Goal: Information Seeking & Learning: Learn about a topic

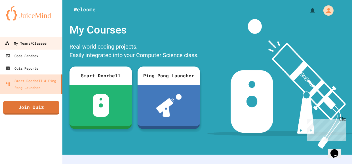
click at [27, 44] on div "My Teams/Classes" at bounding box center [26, 43] width 42 height 7
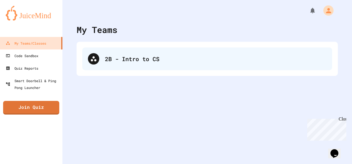
click at [160, 52] on div "2B - Intro to CS" at bounding box center [207, 58] width 250 height 23
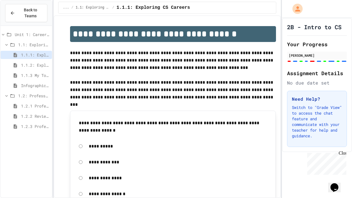
click at [31, 108] on span "1.2.1 Professional Communication" at bounding box center [35, 106] width 29 height 6
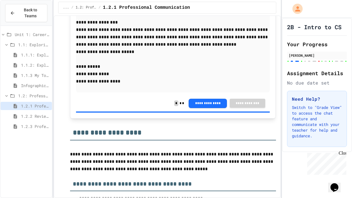
scroll to position [801, 0]
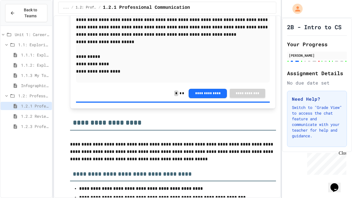
click at [29, 53] on span "1.1.1: Exploring CS Careers" at bounding box center [35, 55] width 29 height 6
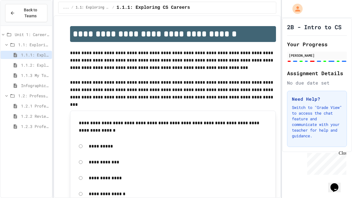
click at [40, 113] on span "1.2.2 Review - Professional Communication" at bounding box center [35, 116] width 29 height 6
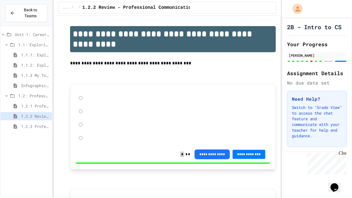
click at [38, 108] on span "1.2.1 Professional Communication" at bounding box center [35, 106] width 29 height 6
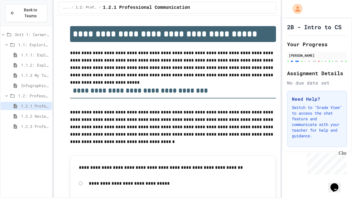
click at [42, 124] on span "1.2.3 Professional Communication Challenge" at bounding box center [35, 126] width 29 height 6
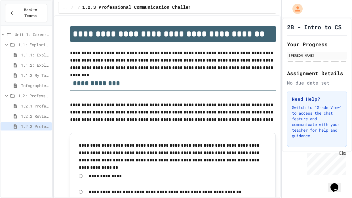
click at [25, 116] on span "1.2.2 Review - Professional Communication" at bounding box center [35, 116] width 29 height 6
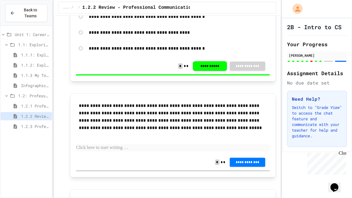
scroll to position [1026, 0]
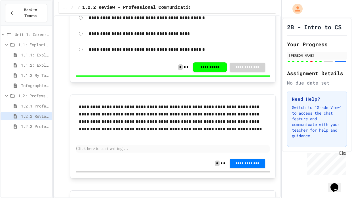
click at [31, 132] on div "Unit 1: Careers & Professionalism 1.1: Exploring CS Careers 1.1.1: Exploring CS…" at bounding box center [26, 81] width 51 height 107
click at [27, 127] on span "1.2.3 Professional Communication Challenge" at bounding box center [35, 126] width 29 height 6
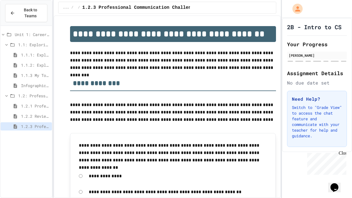
click at [35, 109] on div "1.2.1 Professional Communication" at bounding box center [26, 106] width 51 height 8
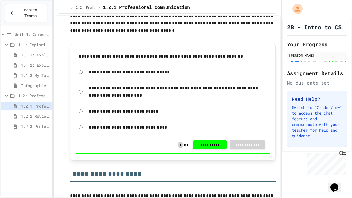
scroll to position [105, 0]
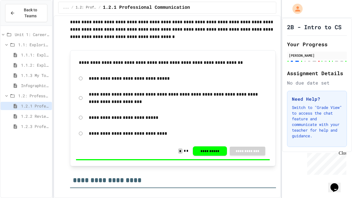
click at [132, 127] on div "**********" at bounding box center [178, 133] width 184 height 13
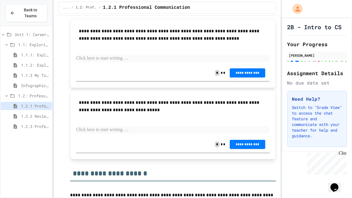
scroll to position [1201, 0]
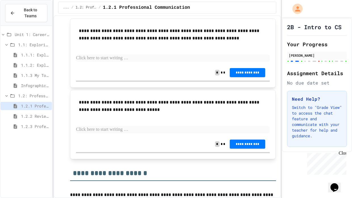
click at [147, 62] on p at bounding box center [173, 57] width 194 height 7
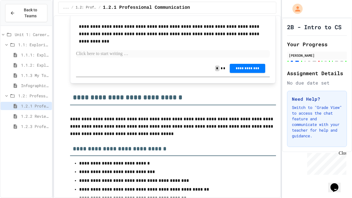
scroll to position [1541, 0]
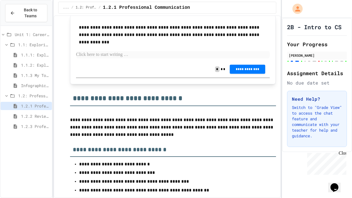
click at [122, 58] on p at bounding box center [173, 54] width 194 height 7
click at [173, 58] on p at bounding box center [173, 54] width 194 height 7
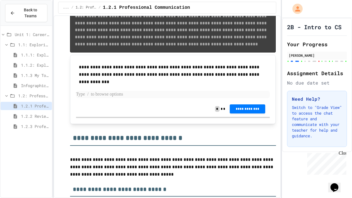
scroll to position [1504, 0]
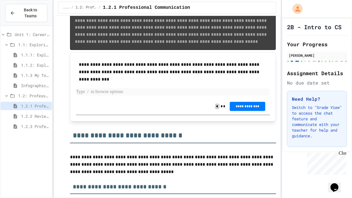
click at [135, 96] on p at bounding box center [173, 91] width 194 height 7
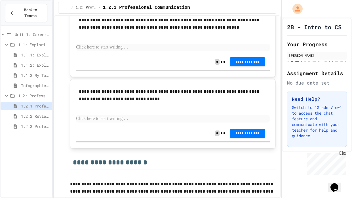
scroll to position [1215, 0]
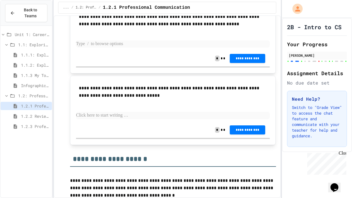
click at [122, 48] on p at bounding box center [173, 43] width 194 height 7
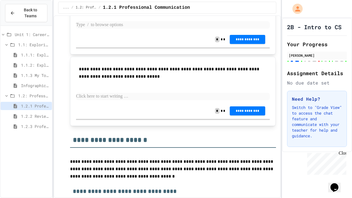
scroll to position [1241, 0]
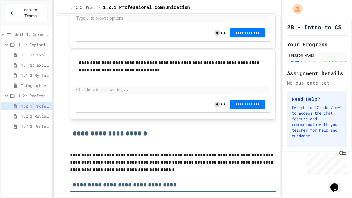
click at [130, 22] on p at bounding box center [173, 18] width 194 height 7
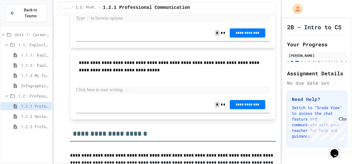
click at [170, 22] on p at bounding box center [173, 18] width 194 height 7
click at [169, 22] on p at bounding box center [173, 18] width 194 height 7
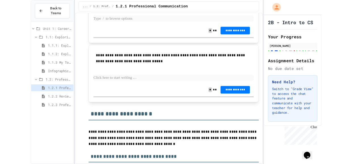
scroll to position [1234, 0]
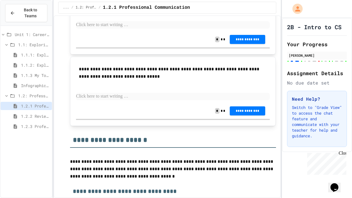
click at [297, 61] on div at bounding box center [297, 61] width 4 height 1
click at [178, 31] on div "**********" at bounding box center [173, 11] width 194 height 40
click at [183, 29] on p at bounding box center [173, 24] width 194 height 7
click at [162, 29] on p at bounding box center [173, 24] width 194 height 7
click at [166, 29] on p at bounding box center [173, 24] width 194 height 7
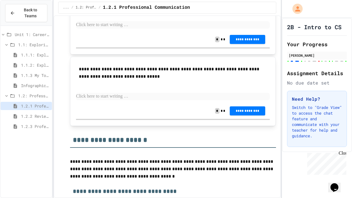
click at [345, 154] on div "Close" at bounding box center [341, 154] width 7 height 7
click at [202, 29] on p at bounding box center [173, 24] width 194 height 7
click at [204, 29] on p at bounding box center [173, 24] width 194 height 7
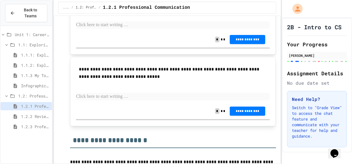
click at [272, 126] on div "**********" at bounding box center [173, 91] width 206 height 69
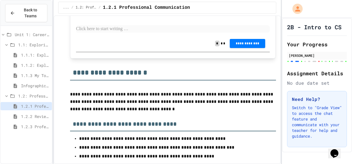
scroll to position [1303, 0]
